Goal: Find specific page/section: Find specific page/section

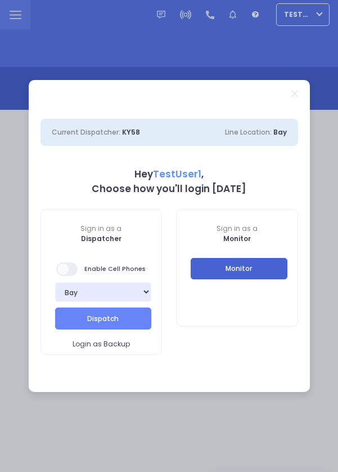
click at [256, 269] on button "Monitor" at bounding box center [239, 268] width 97 height 21
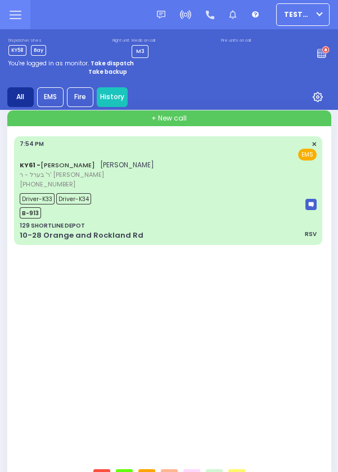
click at [117, 96] on link "History" at bounding box center [112, 97] width 31 height 20
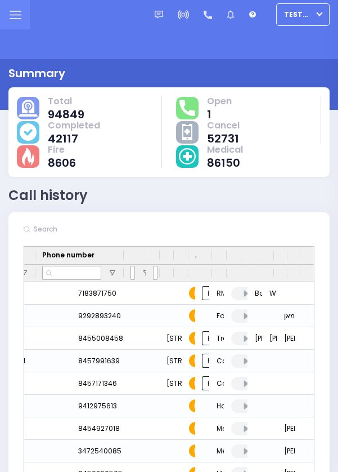
scroll to position [0, 580]
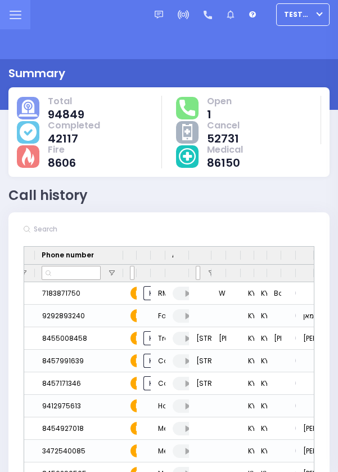
click at [266, 255] on div at bounding box center [267, 255] width 5 height 17
click at [266, 253] on div at bounding box center [267, 255] width 5 height 17
click at [246, 256] on div "Created By Dispatcher" at bounding box center [248, 255] width 14 height 17
click at [252, 253] on div at bounding box center [254, 255] width 5 height 17
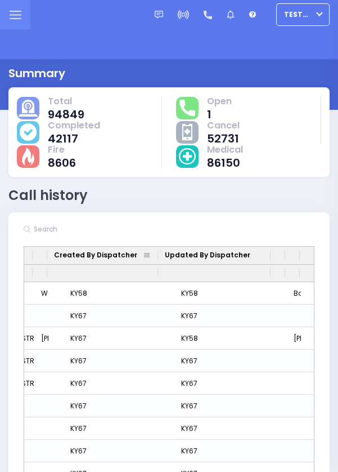
scroll to position [0, 778]
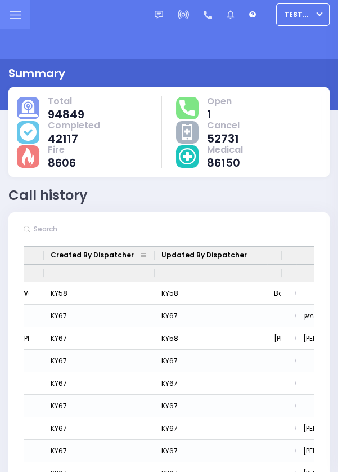
click at [314, 256] on div "Drag here to set row groups Drag here to set column labels Phone number Address…" at bounding box center [169, 369] width 291 height 247
click at [313, 253] on div at bounding box center [315, 255] width 5 height 17
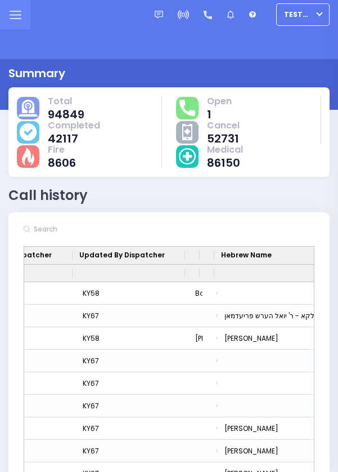
scroll to position [0, 889]
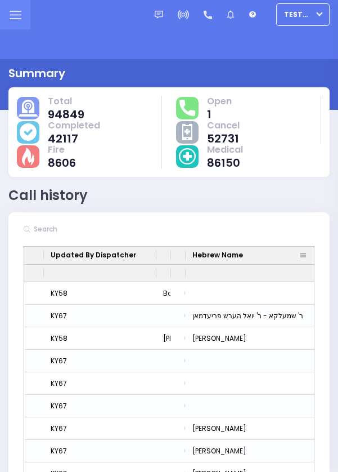
click at [176, 255] on div "Action" at bounding box center [178, 255] width 15 height 17
click at [176, 256] on div "Action" at bounding box center [178, 255] width 15 height 17
click at [171, 258] on div "Action" at bounding box center [178, 255] width 15 height 17
click at [175, 256] on div "Action" at bounding box center [178, 255] width 15 height 17
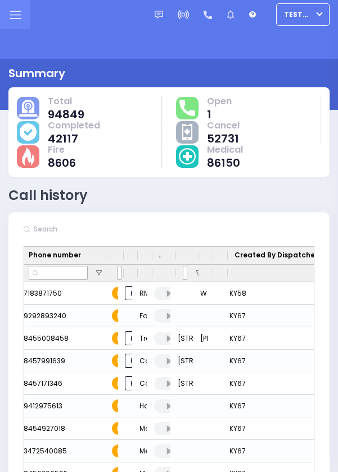
scroll to position [0, 594]
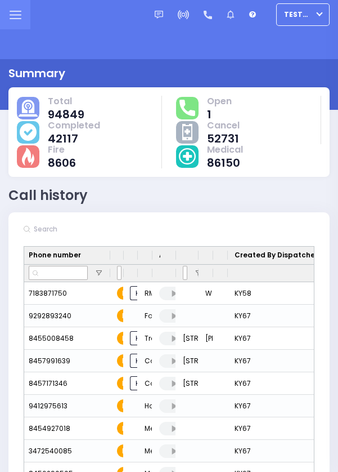
click at [204, 255] on div "Parent Last Name" at bounding box center [206, 255] width 15 height 17
